Goal: Find contact information: Find contact information

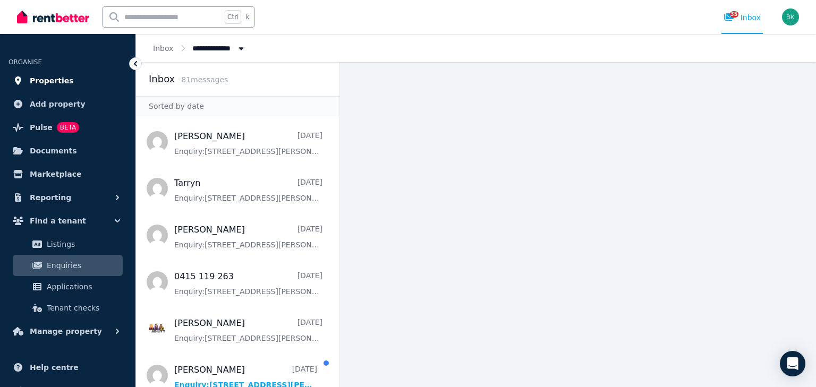
click at [55, 82] on span "Properties" at bounding box center [52, 80] width 44 height 13
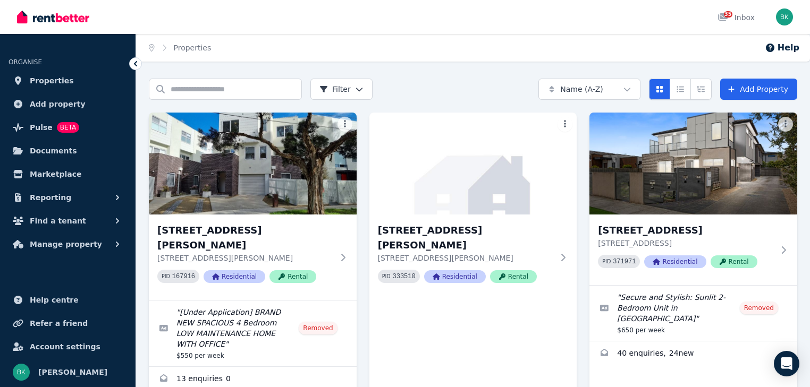
click at [635, 90] on html "Open main menu 35 Inbox Open user menu ORGANISE Properties Add property Pulse B…" at bounding box center [405, 193] width 810 height 387
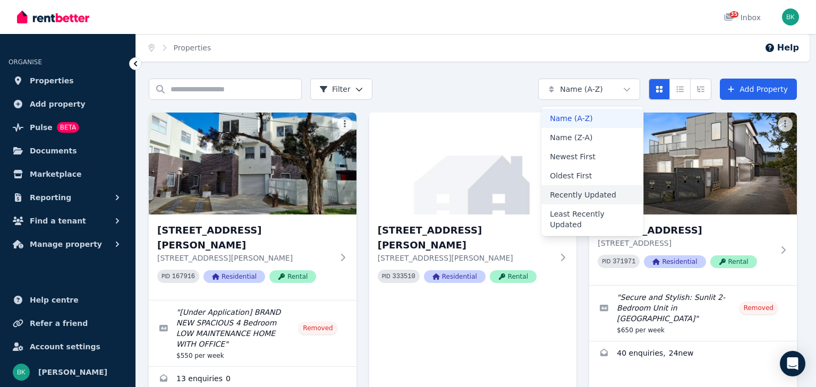
click at [597, 197] on div "Recently Updated" at bounding box center [592, 194] width 102 height 19
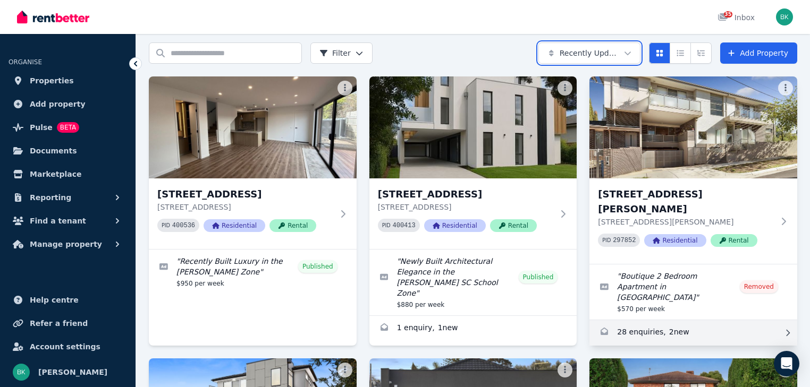
scroll to position [32, 0]
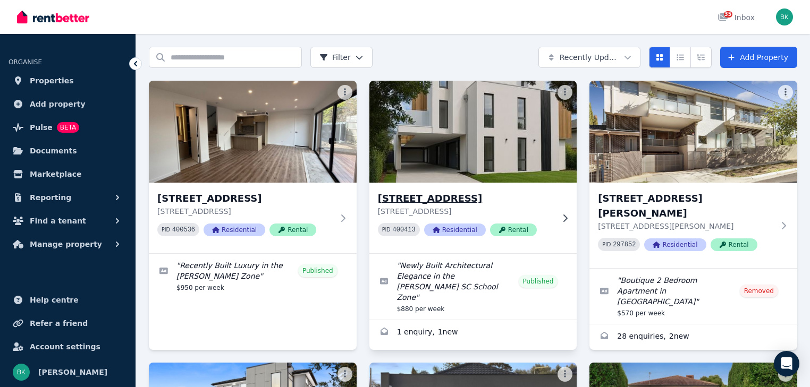
click at [564, 219] on icon at bounding box center [564, 218] width 11 height 9
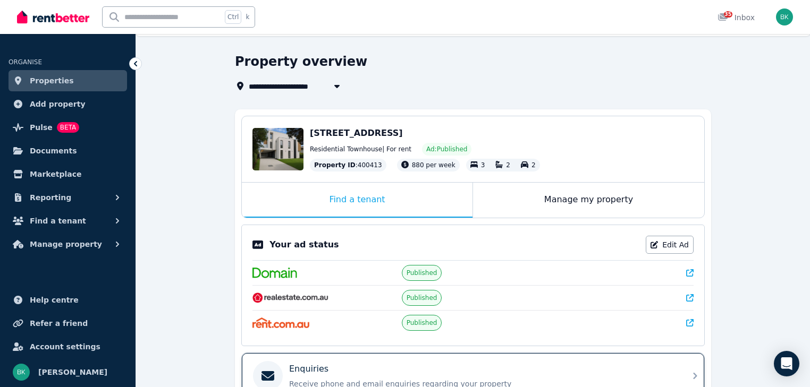
scroll to position [53, 0]
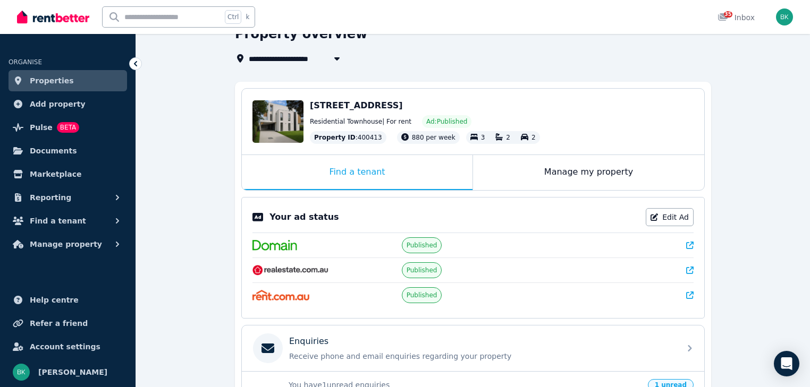
click at [684, 268] on div at bounding box center [621, 270] width 143 height 11
click at [689, 268] on icon at bounding box center [689, 270] width 7 height 7
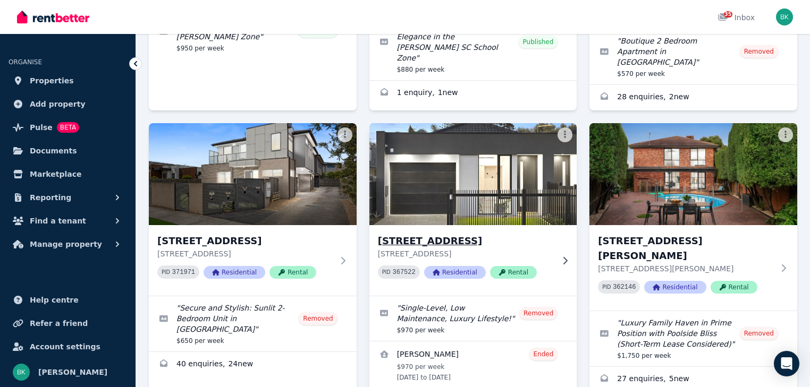
scroll to position [276, 0]
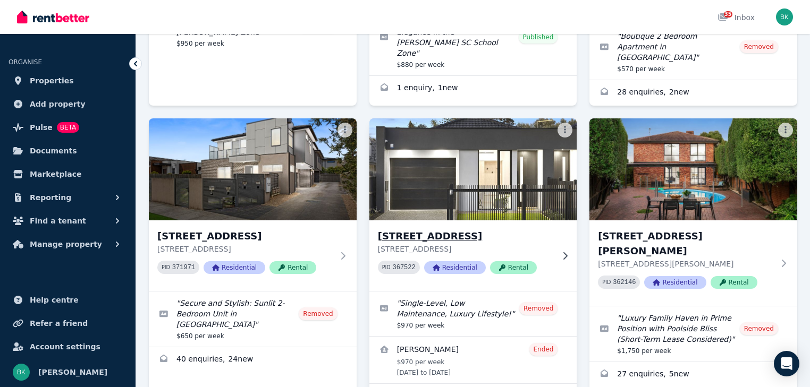
click at [561, 252] on icon at bounding box center [564, 256] width 11 height 9
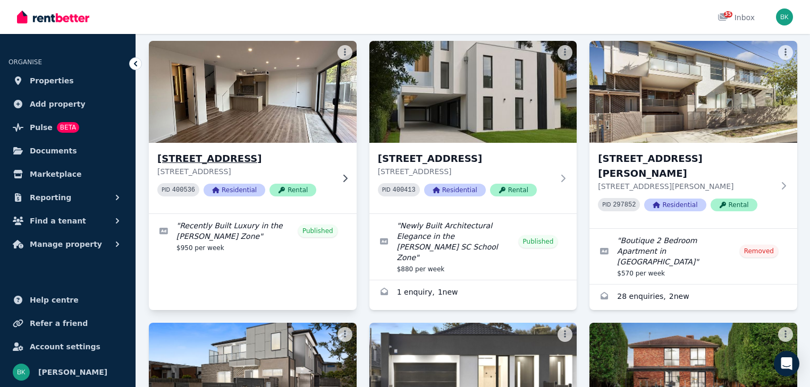
scroll to position [74, 0]
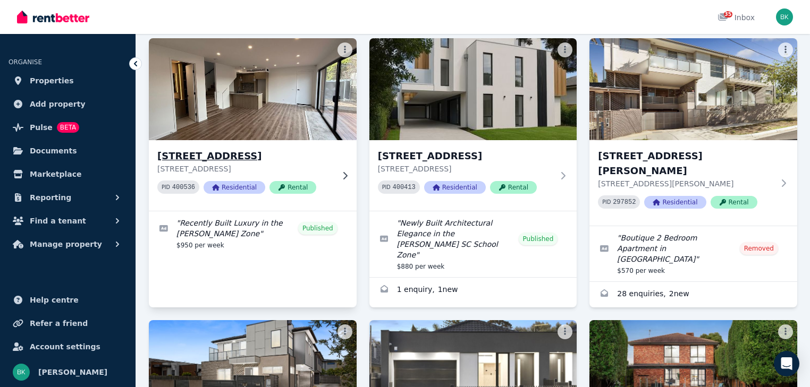
click at [344, 176] on icon at bounding box center [344, 176] width 11 height 9
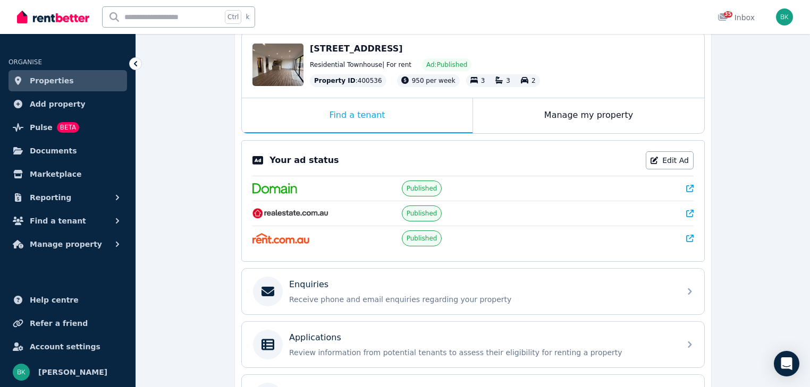
scroll to position [159, 0]
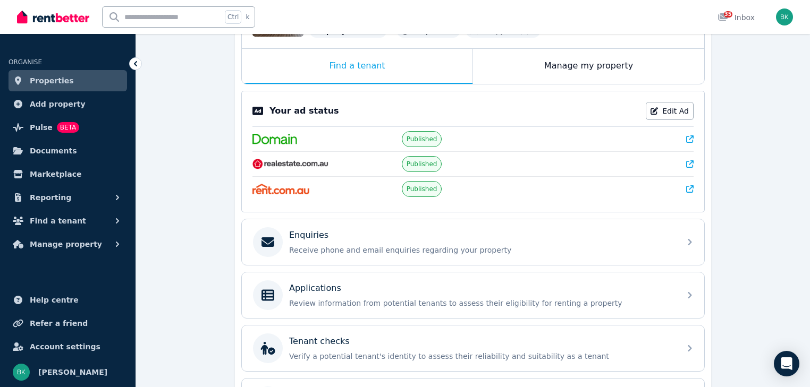
click at [689, 162] on icon at bounding box center [689, 163] width 7 height 7
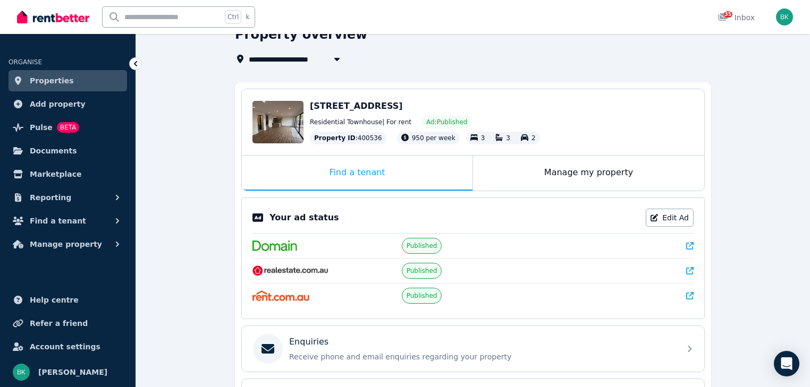
scroll to position [53, 0]
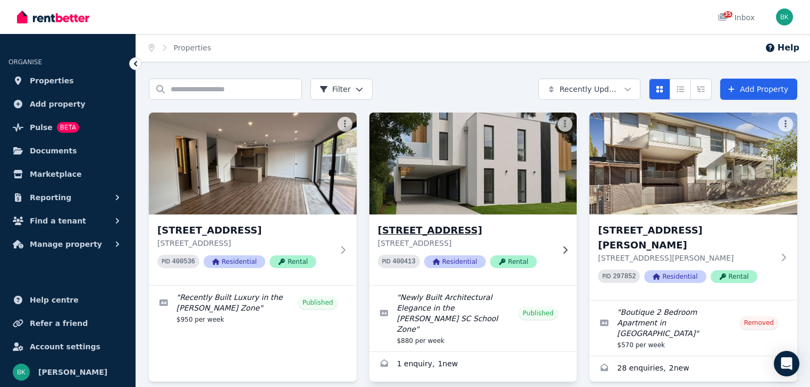
click at [565, 251] on icon at bounding box center [565, 249] width 4 height 7
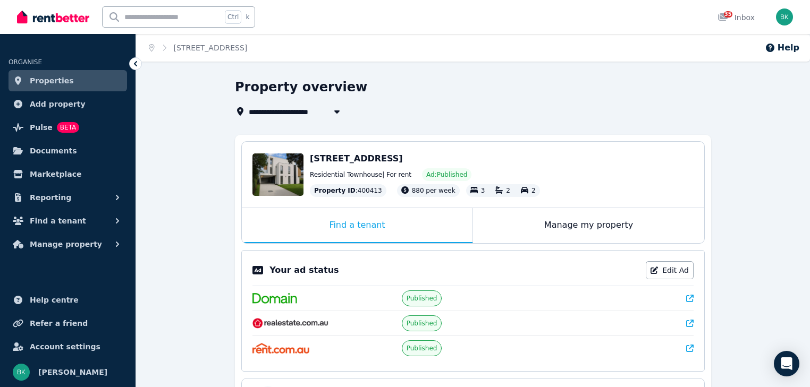
click at [689, 298] on icon at bounding box center [689, 298] width 7 height 7
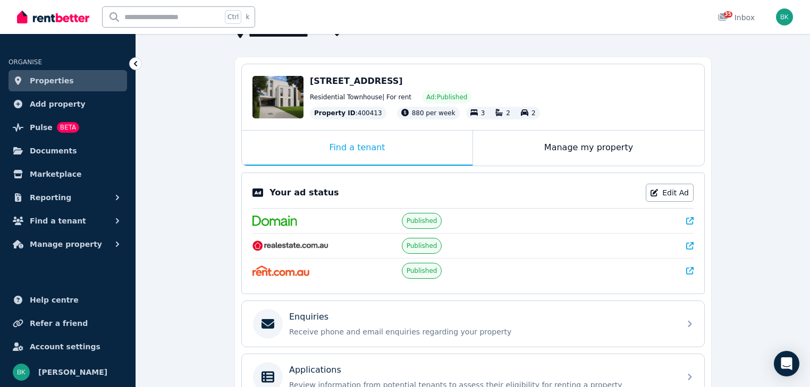
scroll to position [96, 0]
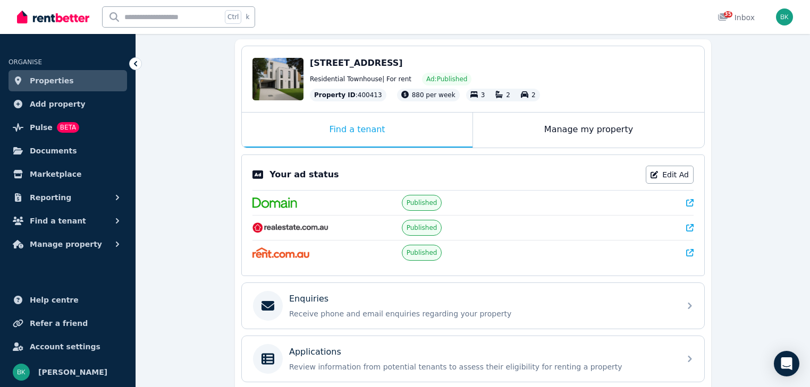
click at [689, 226] on icon at bounding box center [689, 227] width 7 height 7
click at [690, 201] on icon at bounding box center [689, 202] width 7 height 7
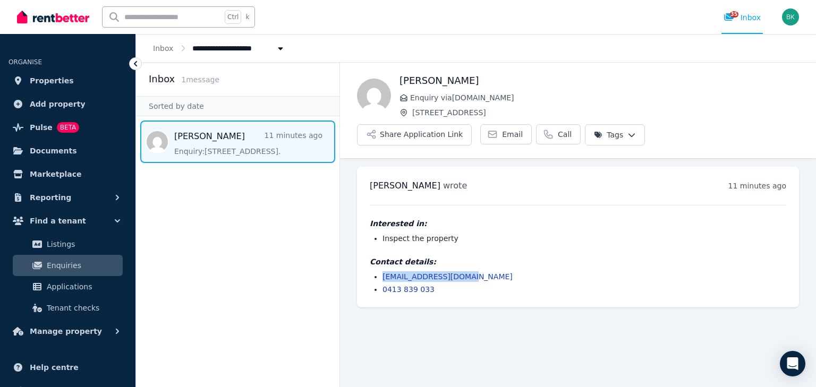
drag, startPoint x: 473, startPoint y: 247, endPoint x: 381, endPoint y: 249, distance: 92.5
click at [381, 271] on ul "sarajade163@gmail.com 0413 839 033" at bounding box center [578, 282] width 417 height 23
copy link "sarajade163@gmail.com"
click at [442, 284] on li "0413 839 033" at bounding box center [585, 289] width 404 height 11
drag, startPoint x: 472, startPoint y: 250, endPoint x: 383, endPoint y: 249, distance: 88.7
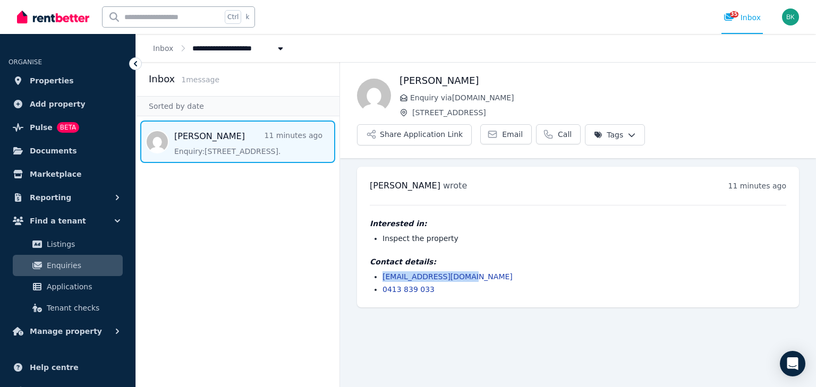
click at [383, 271] on li "sarajade163@gmail.com" at bounding box center [585, 276] width 404 height 11
copy link "sarajade163@gmail.com"
drag, startPoint x: 437, startPoint y: 262, endPoint x: 384, endPoint y: 261, distance: 53.1
click at [384, 284] on li "0413 839 033" at bounding box center [585, 289] width 404 height 11
copy link "0413 839 033"
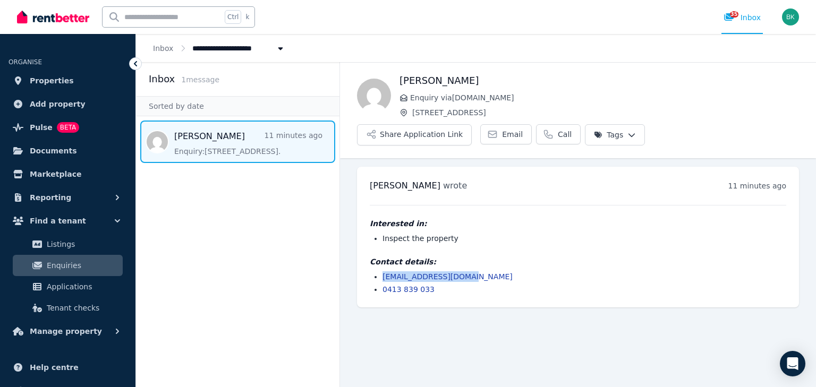
drag, startPoint x: 469, startPoint y: 249, endPoint x: 386, endPoint y: 252, distance: 83.0
click at [385, 271] on li "sarajade163@gmail.com" at bounding box center [585, 276] width 404 height 11
click at [493, 284] on li "0413 839 033" at bounding box center [585, 289] width 404 height 11
drag, startPoint x: 476, startPoint y: 250, endPoint x: 381, endPoint y: 249, distance: 94.6
click at [381, 271] on ul "sarajade163@gmail.com 0413 839 033" at bounding box center [578, 282] width 417 height 23
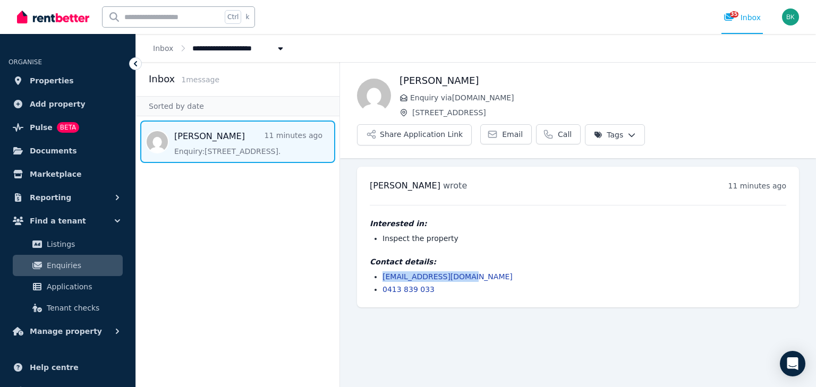
copy link "sarajade163@gmail.com"
drag, startPoint x: 413, startPoint y: 113, endPoint x: 497, endPoint y: 117, distance: 84.1
click at [497, 117] on div "Sara Enquiry via RealEstate.com.au 4/14 Cadby Ave, Ormond Share Application Lin…" at bounding box center [578, 111] width 476 height 96
copy span "[STREET_ADDRESS]"
